Goal: Task Accomplishment & Management: Manage account settings

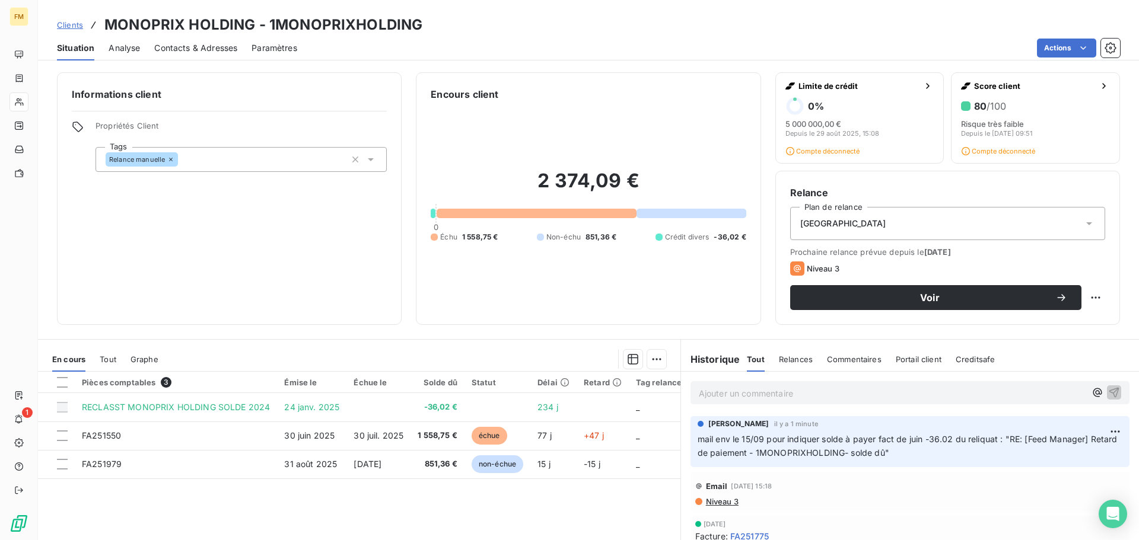
click at [67, 30] on link "Clients" at bounding box center [70, 25] width 26 height 12
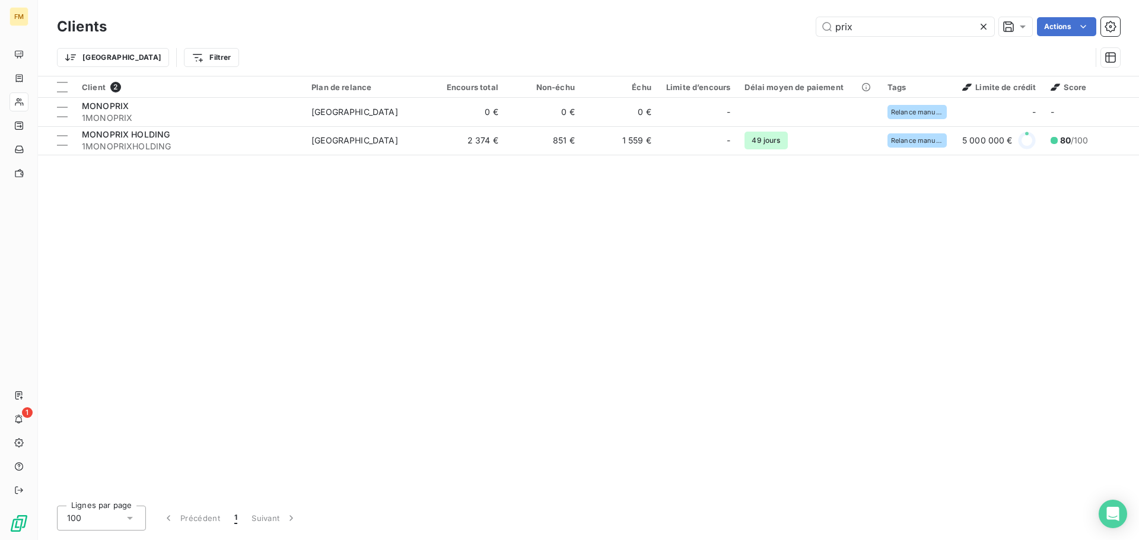
click at [601, 31] on div "prix Actions" at bounding box center [620, 26] width 999 height 19
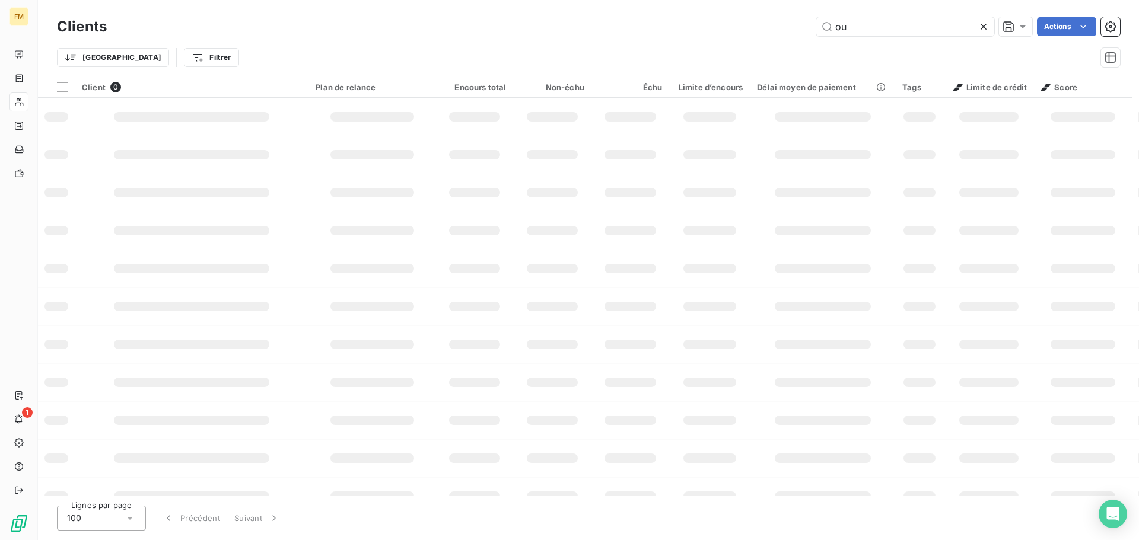
type input "o"
type input "puig"
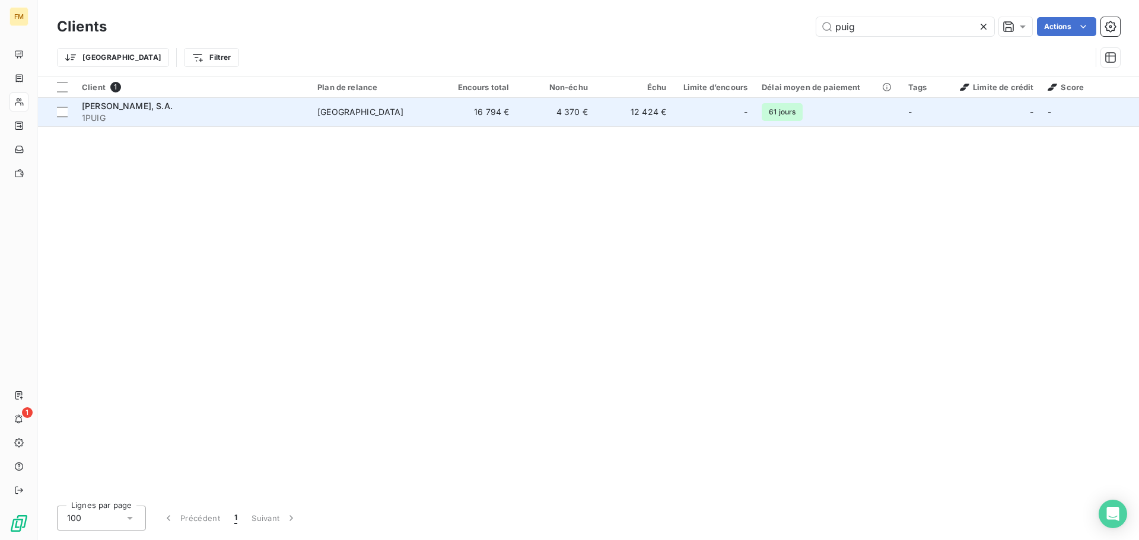
click at [510, 116] on td "16 794 €" at bounding box center [477, 112] width 78 height 28
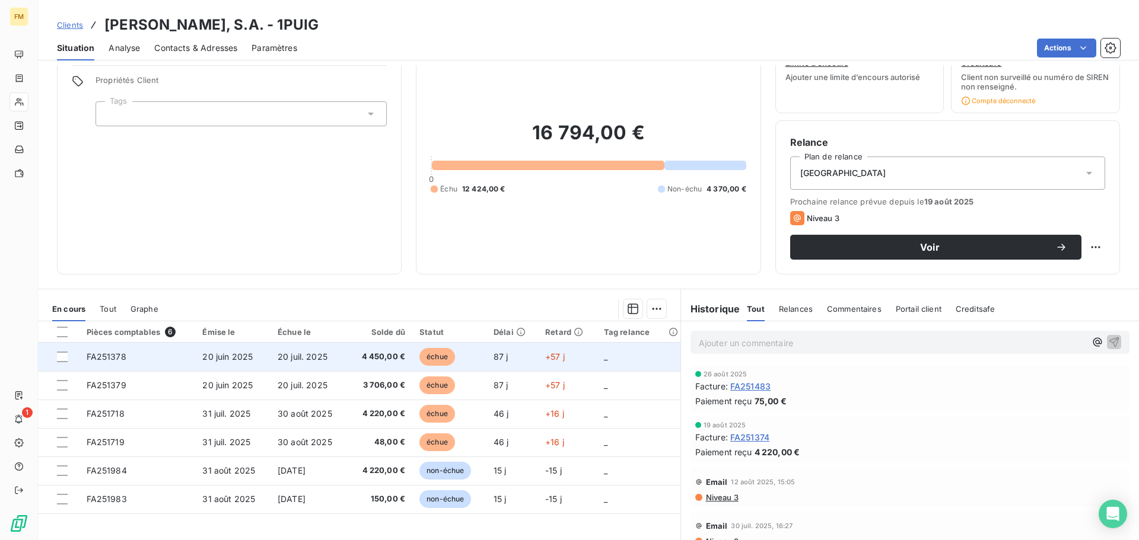
scroll to position [91, 0]
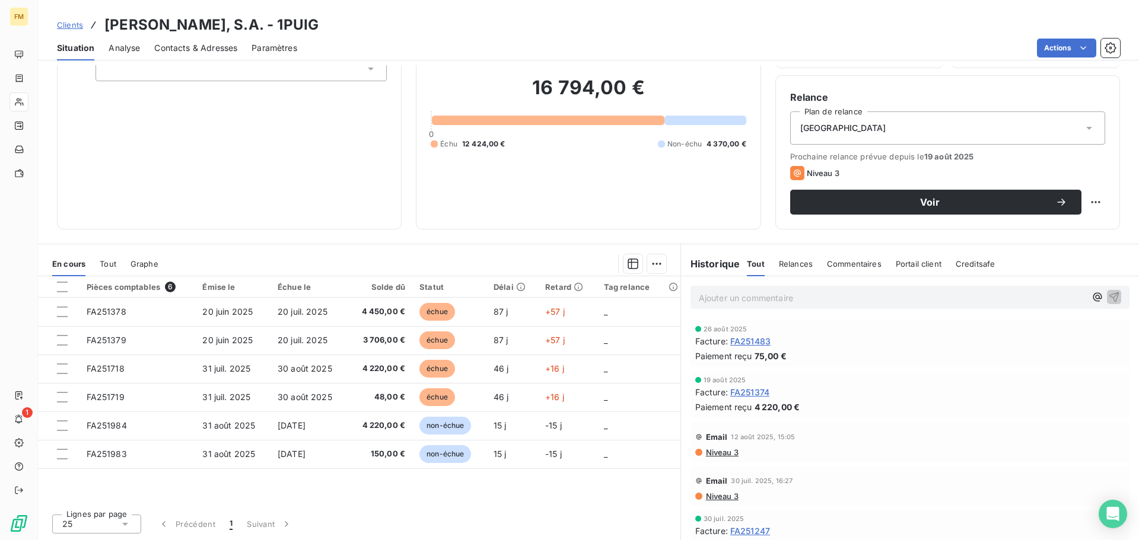
click at [72, 23] on span "Clients" at bounding box center [70, 24] width 26 height 9
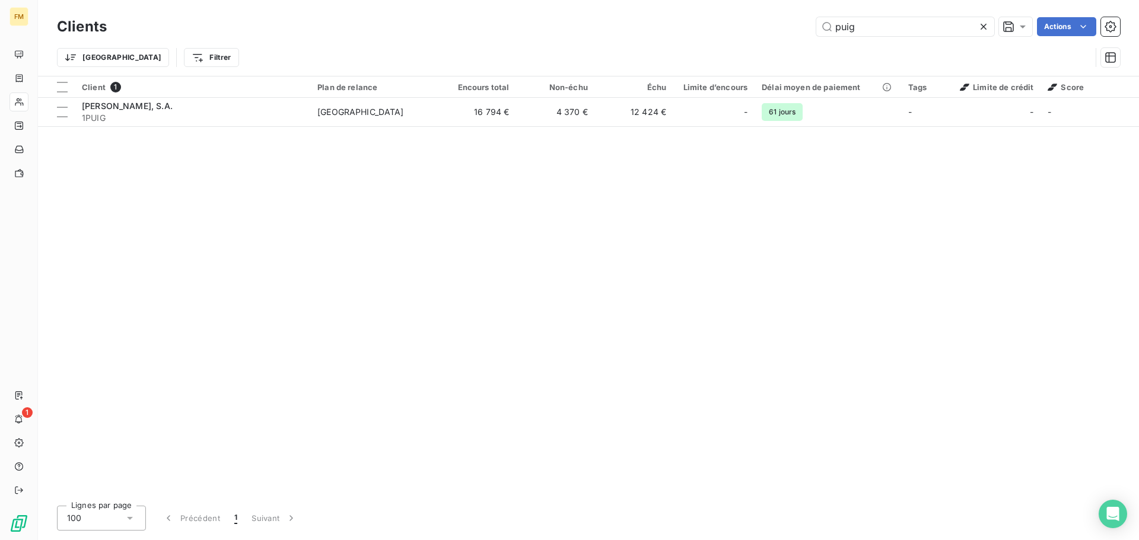
click at [729, 30] on div "puig Actions" at bounding box center [620, 26] width 999 height 19
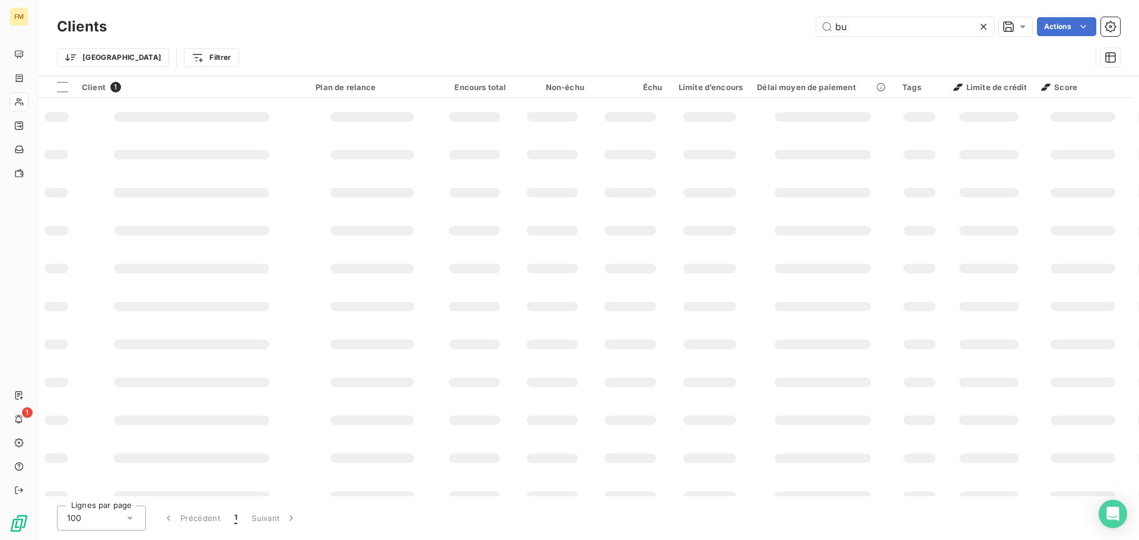
type input "b"
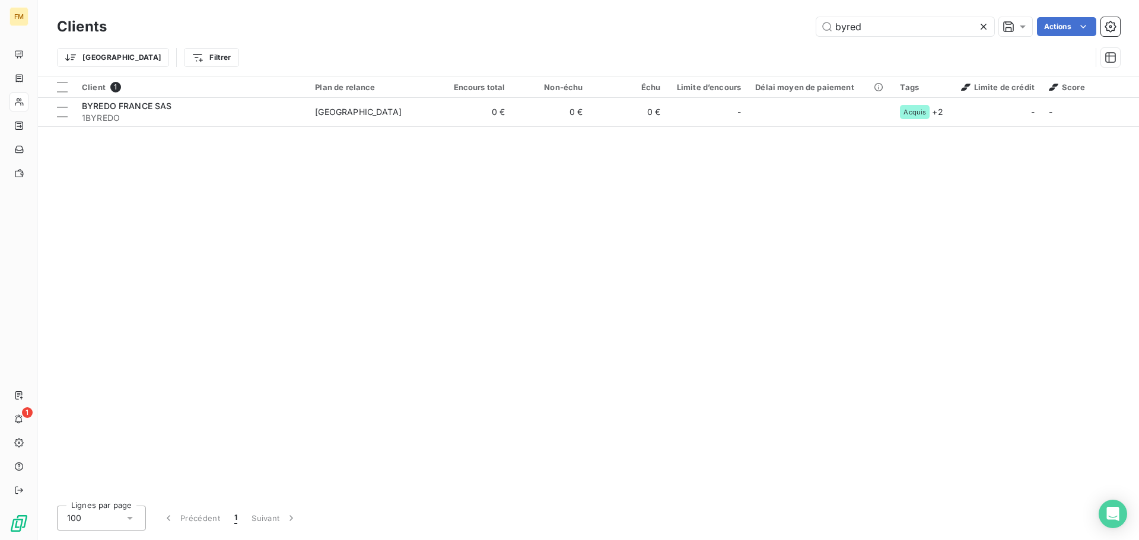
type input "byred"
drag, startPoint x: 849, startPoint y: 25, endPoint x: 712, endPoint y: 26, distance: 137.6
click at [760, 32] on div "byred Actions" at bounding box center [620, 26] width 999 height 19
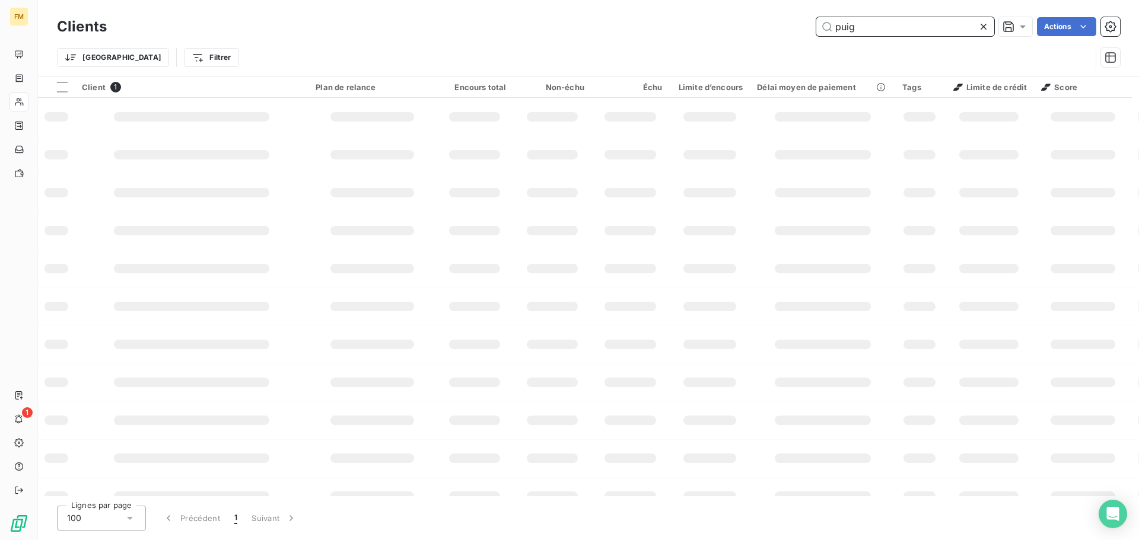
type input "puig"
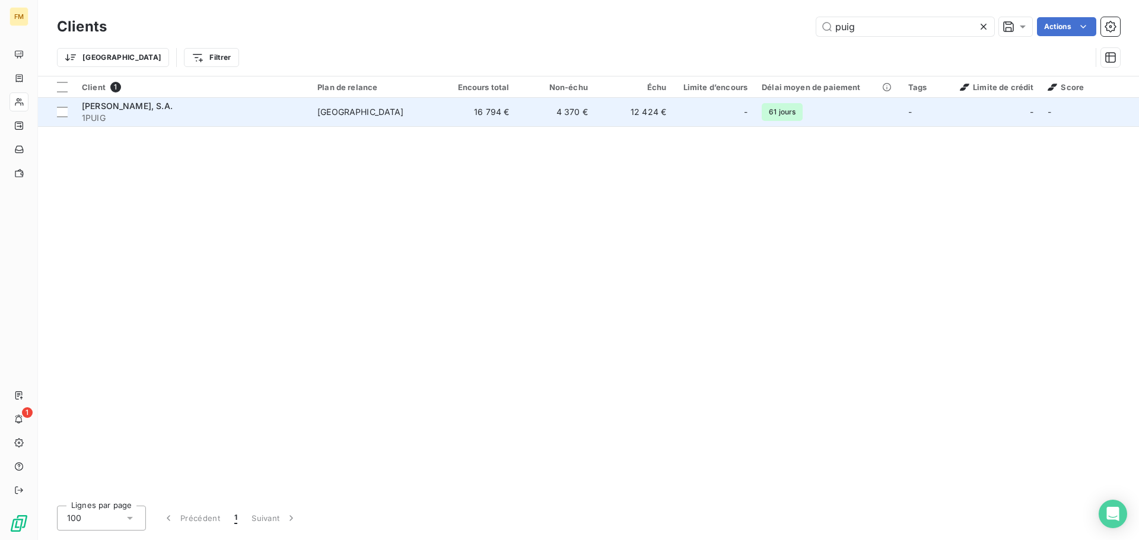
click at [685, 118] on div "-" at bounding box center [713, 112] width 67 height 19
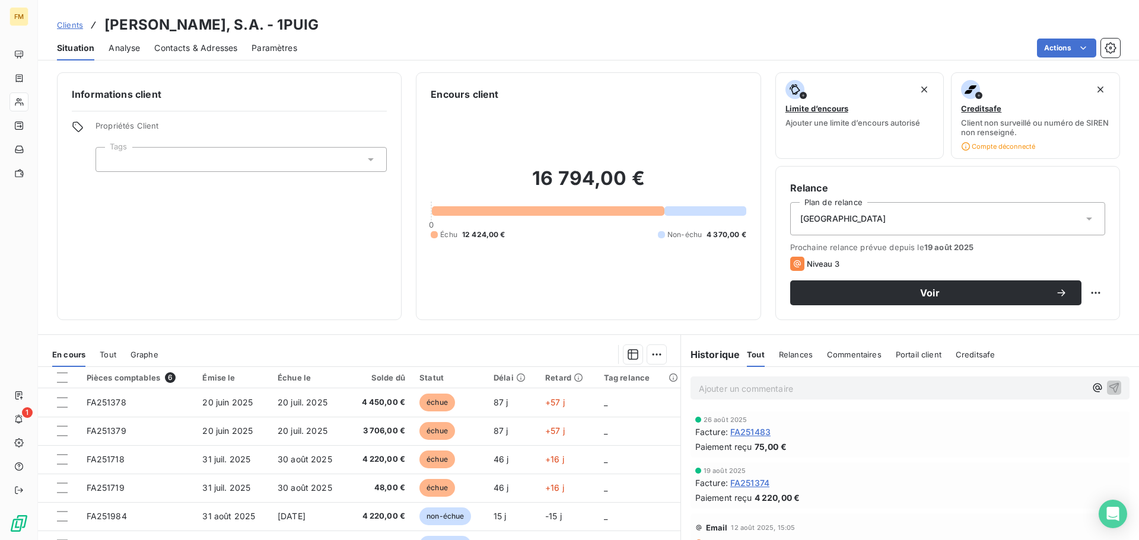
click at [790, 388] on p "Ajouter un commentaire ﻿" at bounding box center [892, 388] width 387 height 15
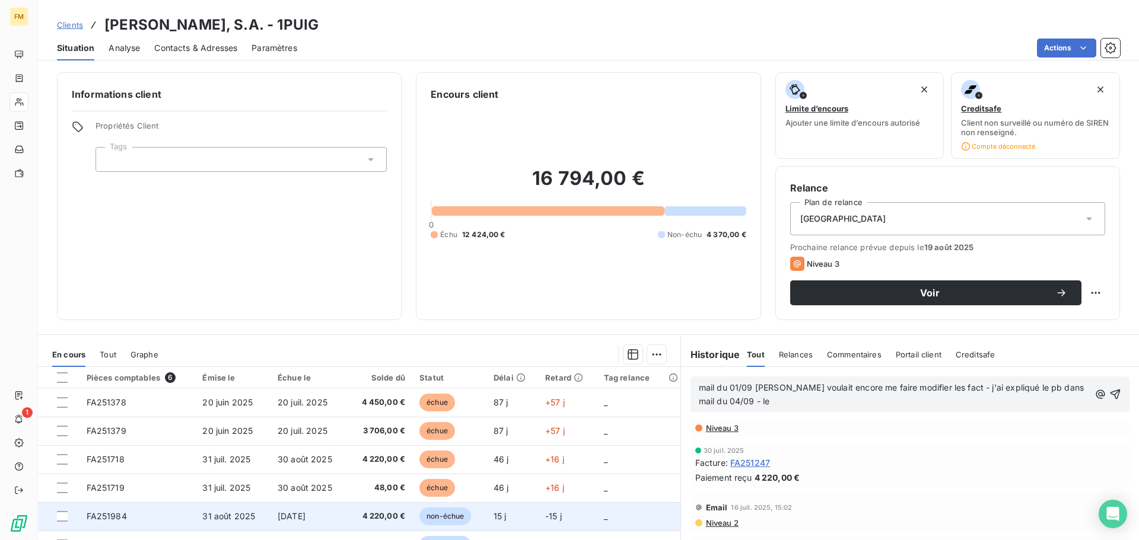
scroll to position [178, 0]
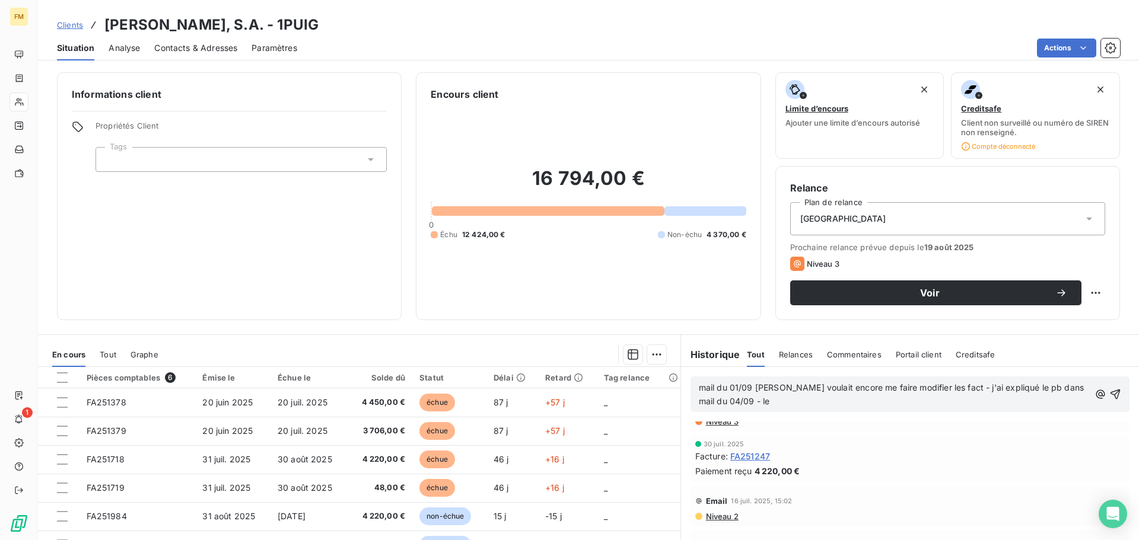
click at [752, 403] on p "mail du 01/09 [PERSON_NAME] voulait encore me faire modifier les fact - j'ai ex…" at bounding box center [894, 394] width 391 height 27
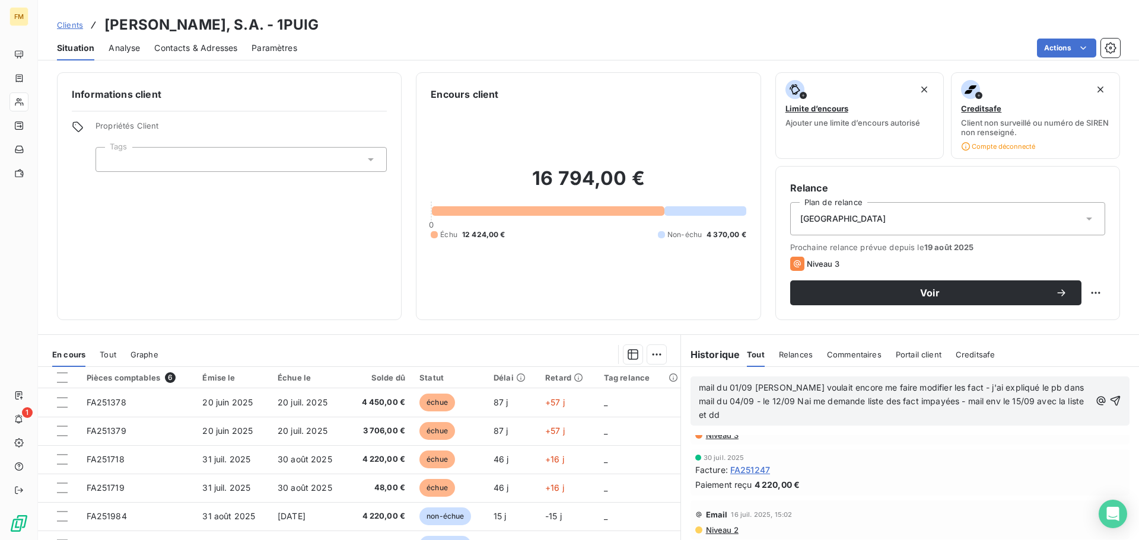
scroll to position [192, 0]
click at [855, 421] on p "mail du 01/09 [PERSON_NAME] voulait encore me faire modifier les fact - j'ai ex…" at bounding box center [894, 401] width 391 height 41
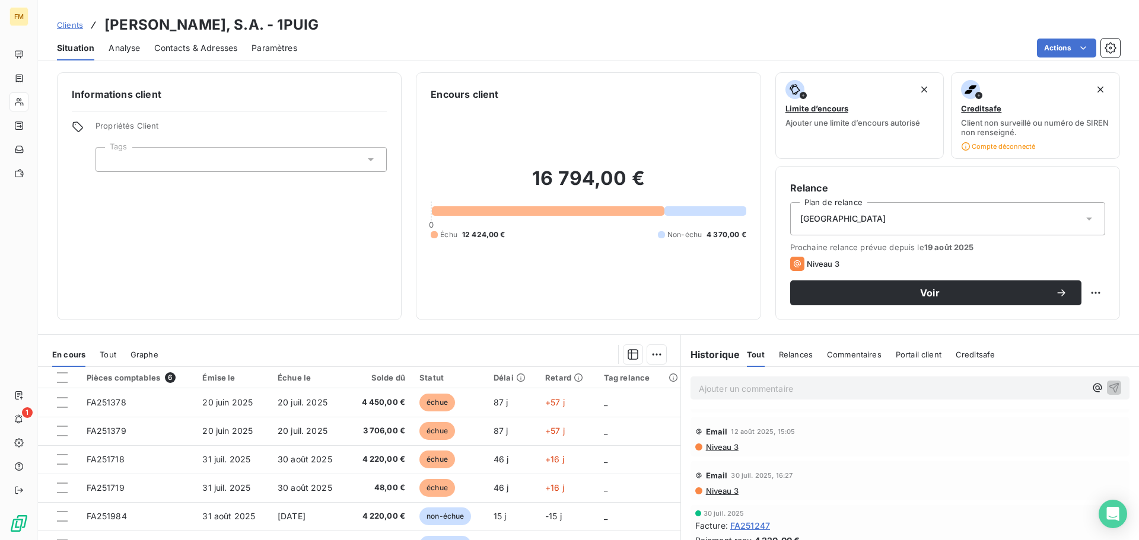
scroll to position [235, 0]
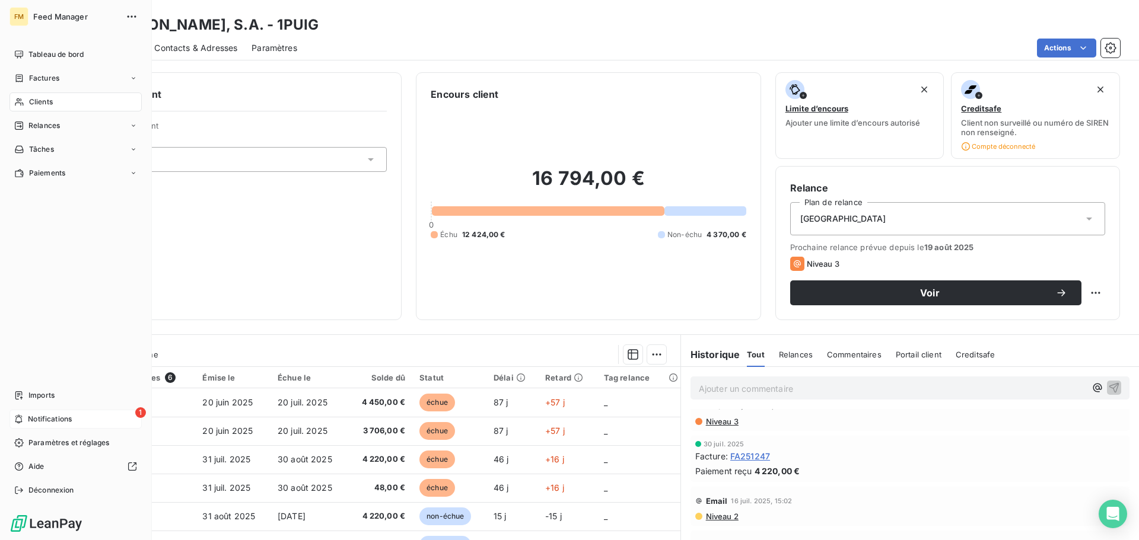
click at [37, 415] on span "Notifications" at bounding box center [50, 419] width 44 height 11
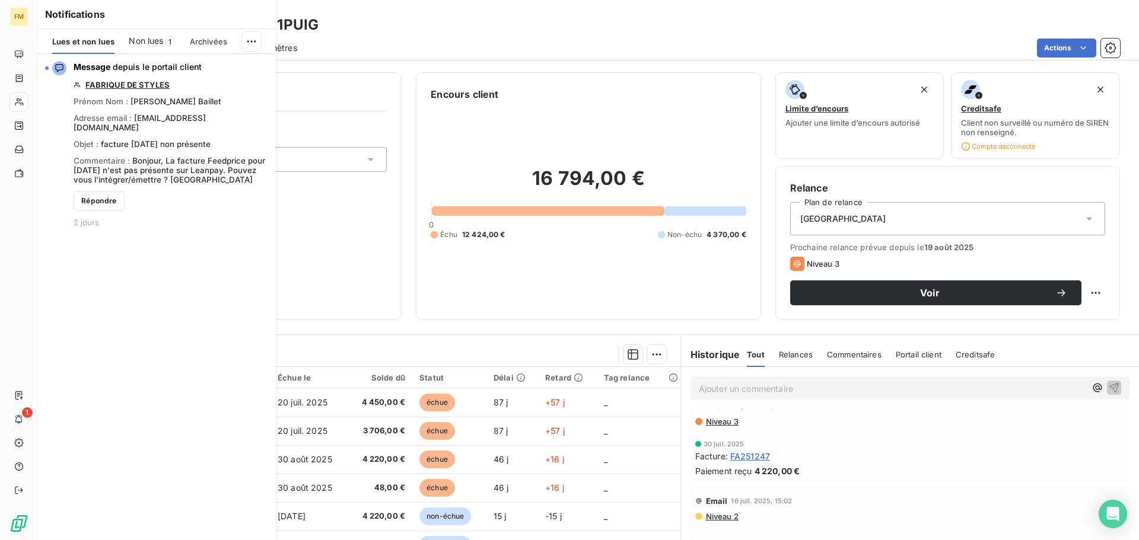
drag, startPoint x: 910, startPoint y: 26, endPoint x: 988, endPoint y: 20, distance: 77.3
click at [910, 26] on div "Clients [PERSON_NAME], S.A. - 1PUIG" at bounding box center [588, 24] width 1101 height 21
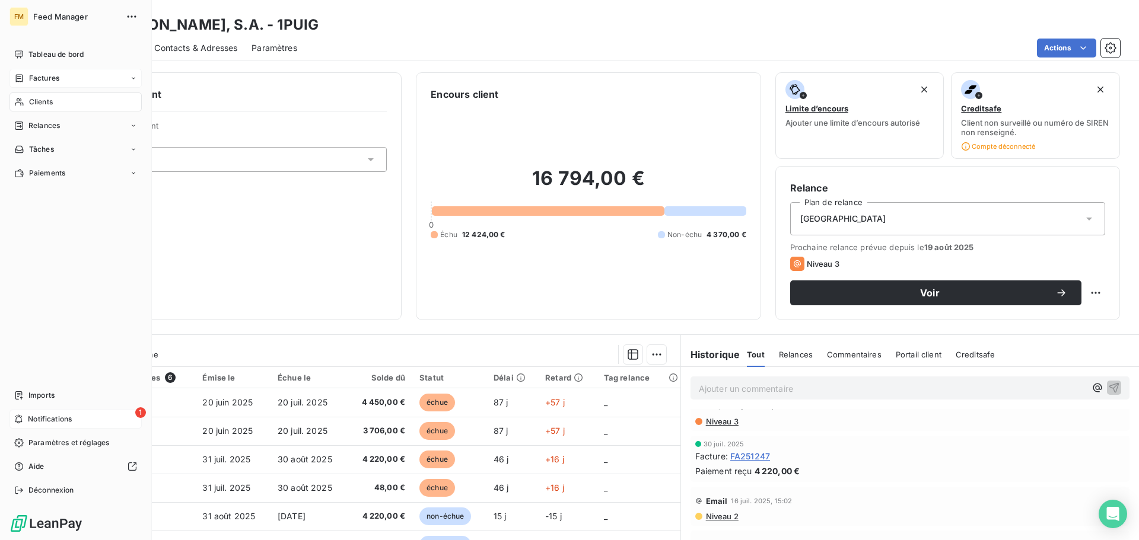
click at [60, 79] on div "Factures" at bounding box center [75, 78] width 132 height 19
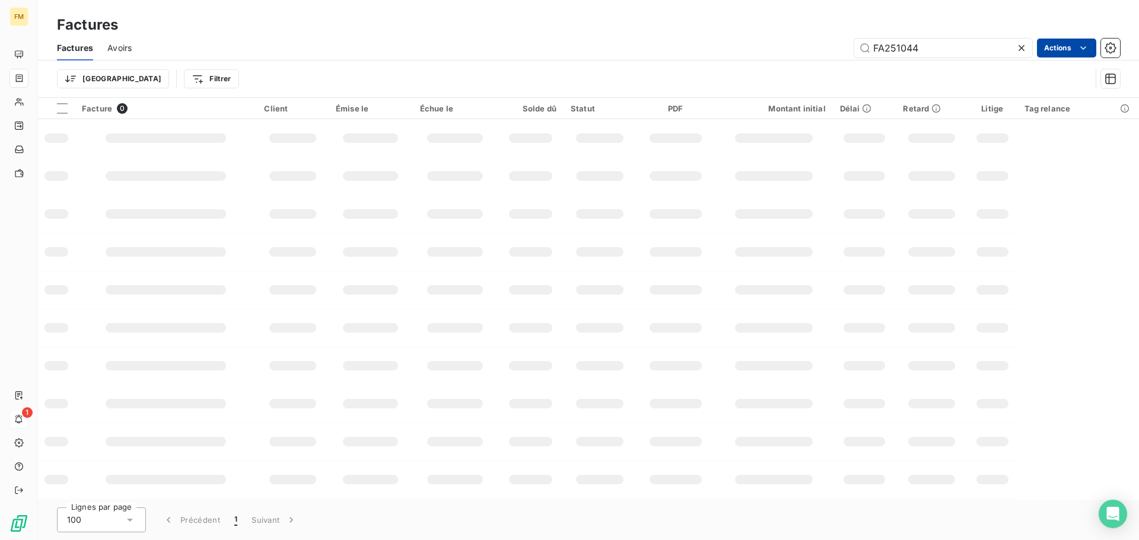
click at [1067, 53] on html "FM 1 Factures Factures Avoirs FA251044 Actions Trier Filtrer Facture 0 Client É…" at bounding box center [569, 270] width 1139 height 540
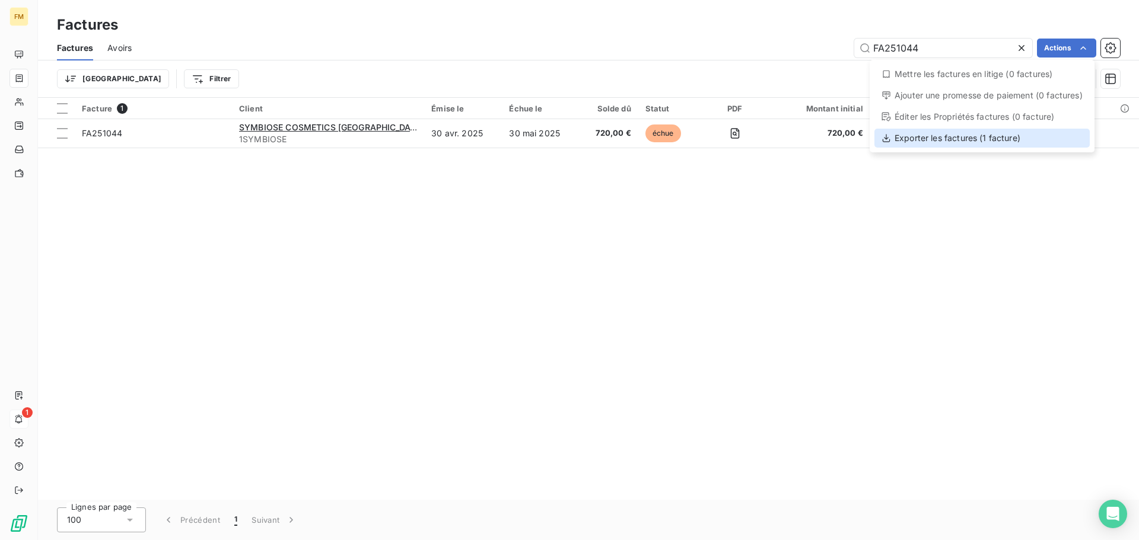
click at [956, 145] on div "Exporter les factures (1 facture)" at bounding box center [981, 138] width 215 height 19
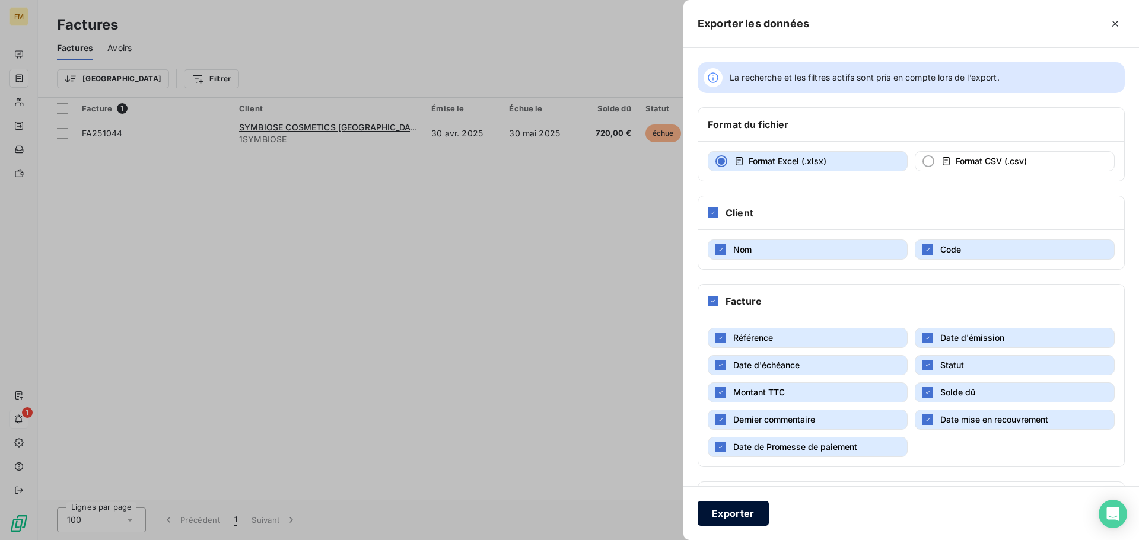
click at [755, 503] on button "Exporter" at bounding box center [733, 513] width 71 height 25
